Goal: Task Accomplishment & Management: Use online tool/utility

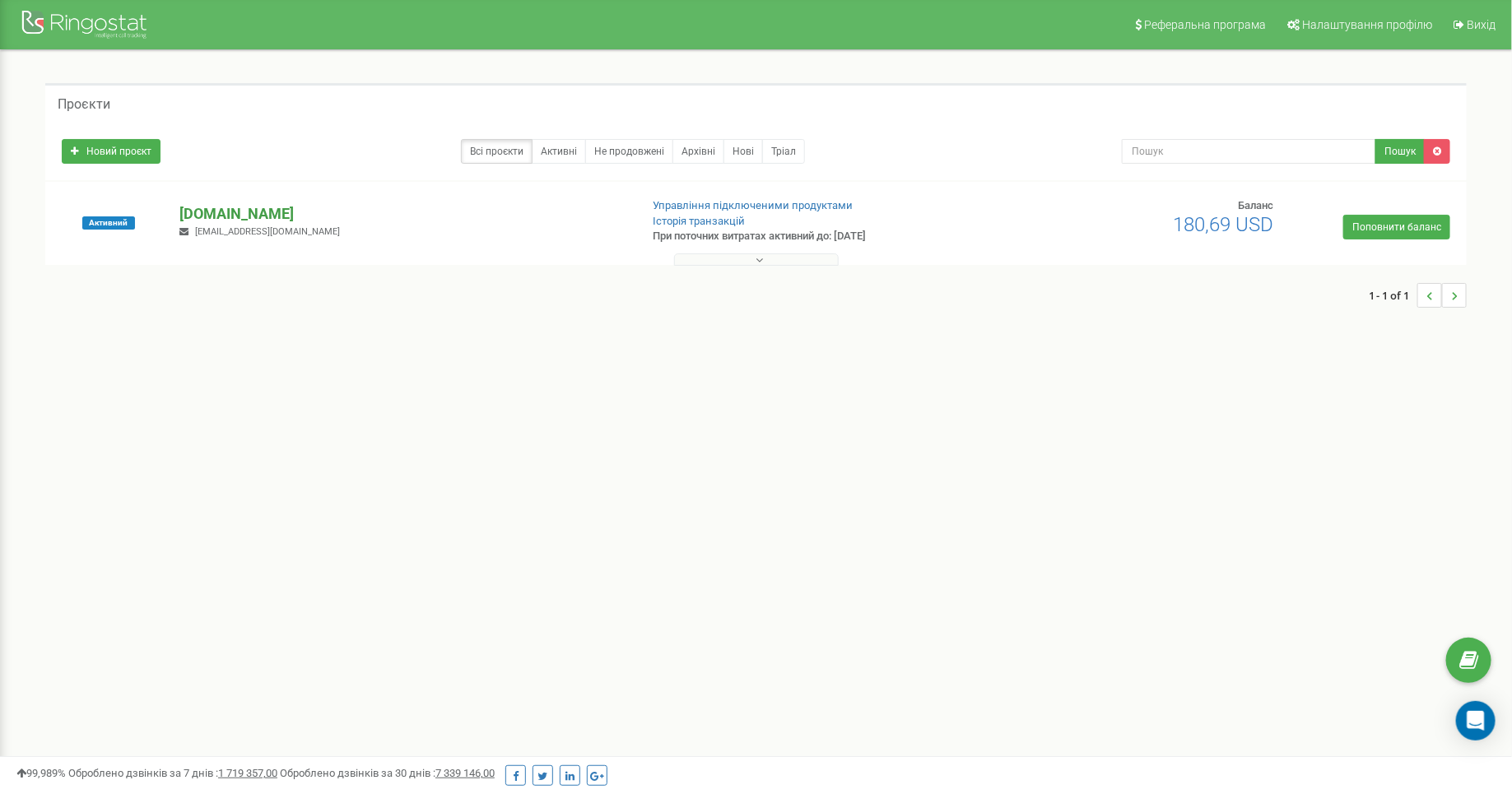
click at [255, 219] on p "[DOMAIN_NAME]" at bounding box center [403, 214] width 447 height 21
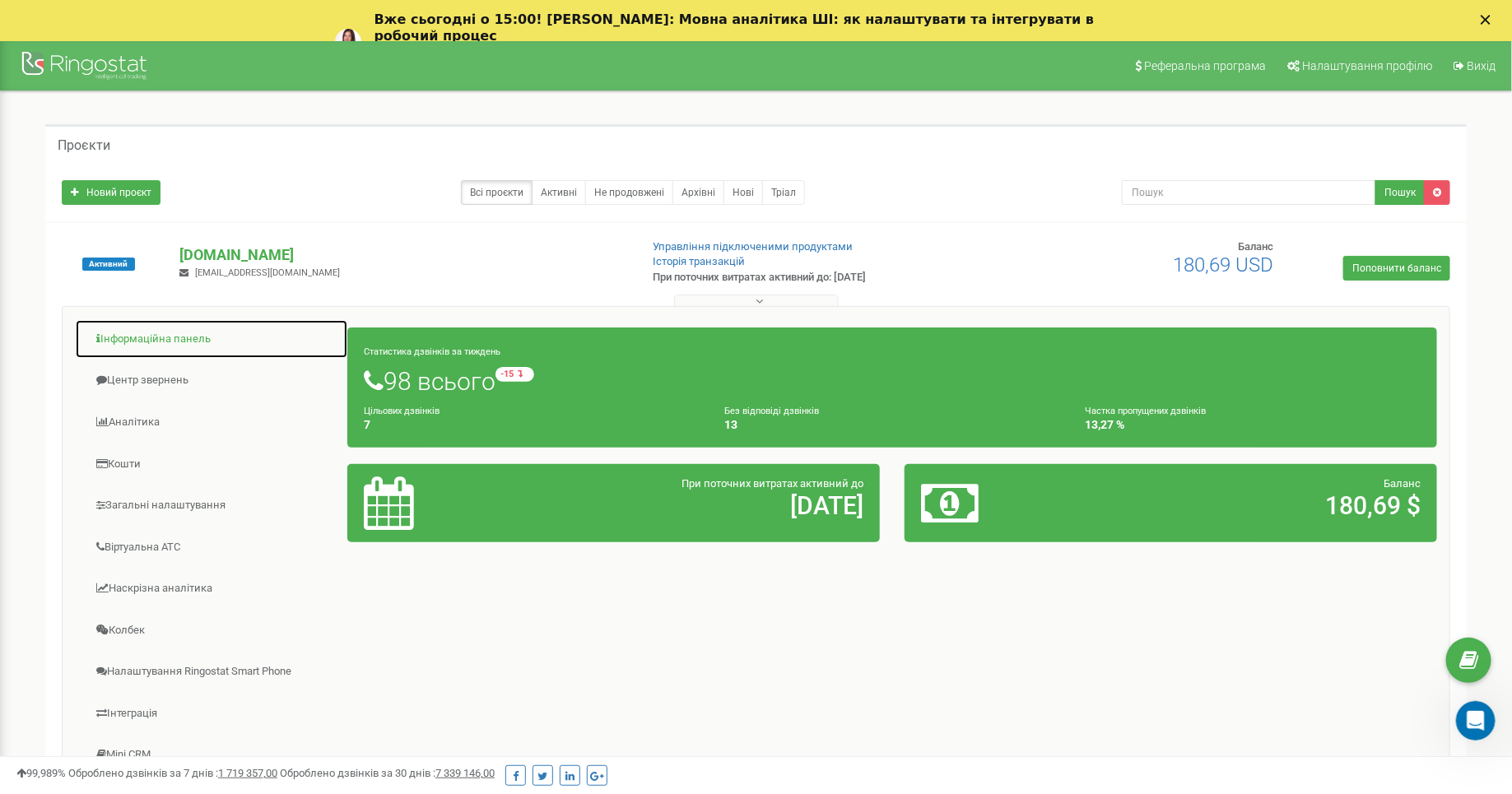
click at [178, 342] on link "Інформаційна панель" at bounding box center [212, 339] width 273 height 40
click at [182, 376] on link "Центр звернень" at bounding box center [212, 380] width 273 height 40
